Goal: Task Accomplishment & Management: Use online tool/utility

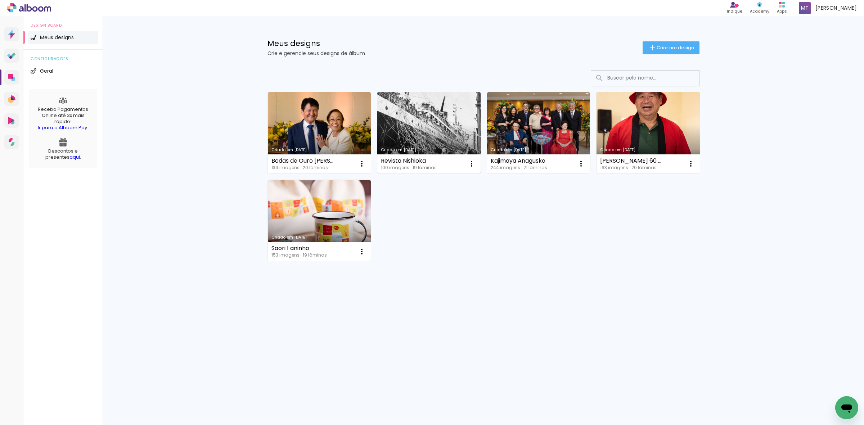
click at [423, 127] on link "Criado em [DATE]" at bounding box center [428, 132] width 103 height 81
